Goal: Use online tool/utility: Utilize a website feature to perform a specific function

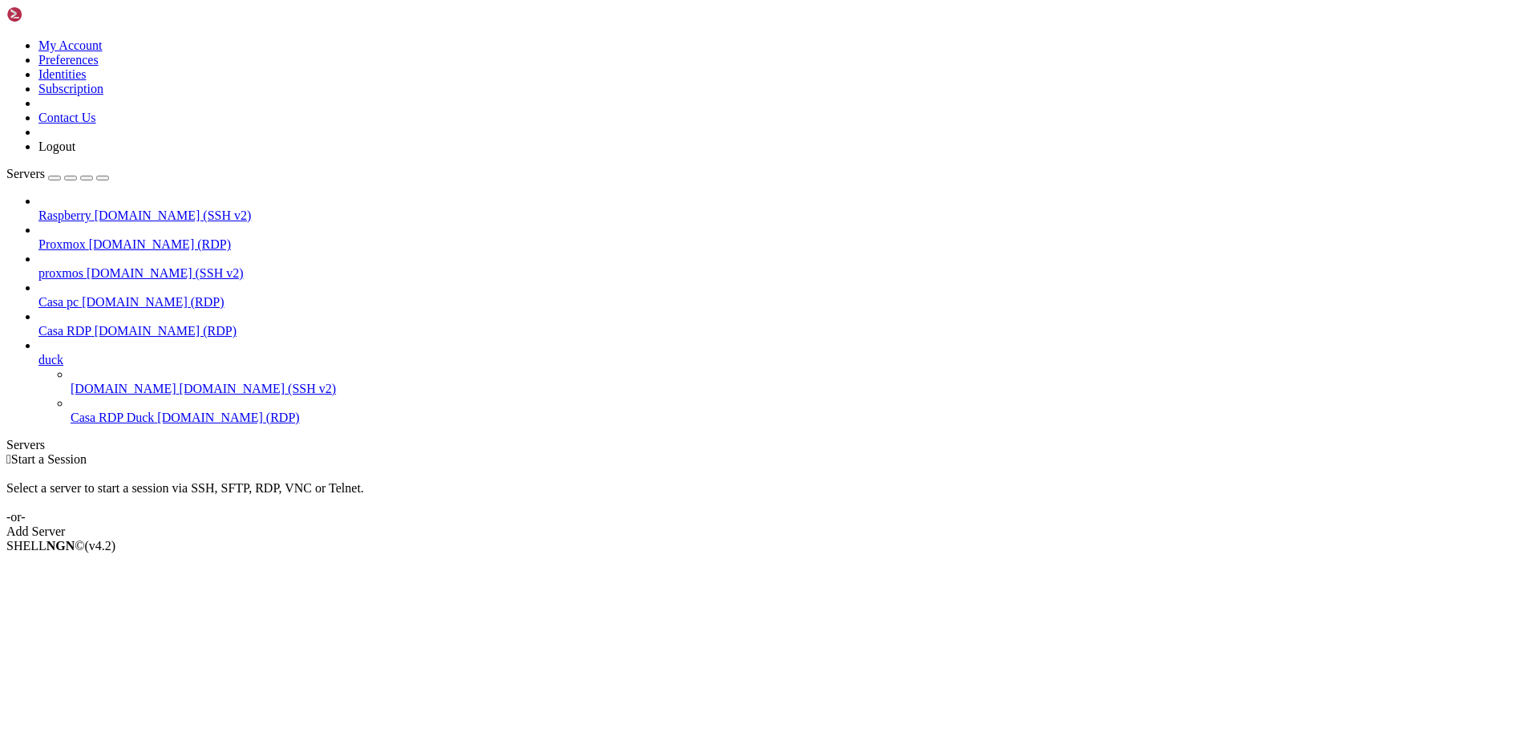
click at [95, 324] on span "[DOMAIN_NAME] (RDP)" at bounding box center [166, 331] width 142 height 14
click at [67, 324] on span "Casa RDP" at bounding box center [64, 331] width 53 height 14
